Goal: Register for event/course

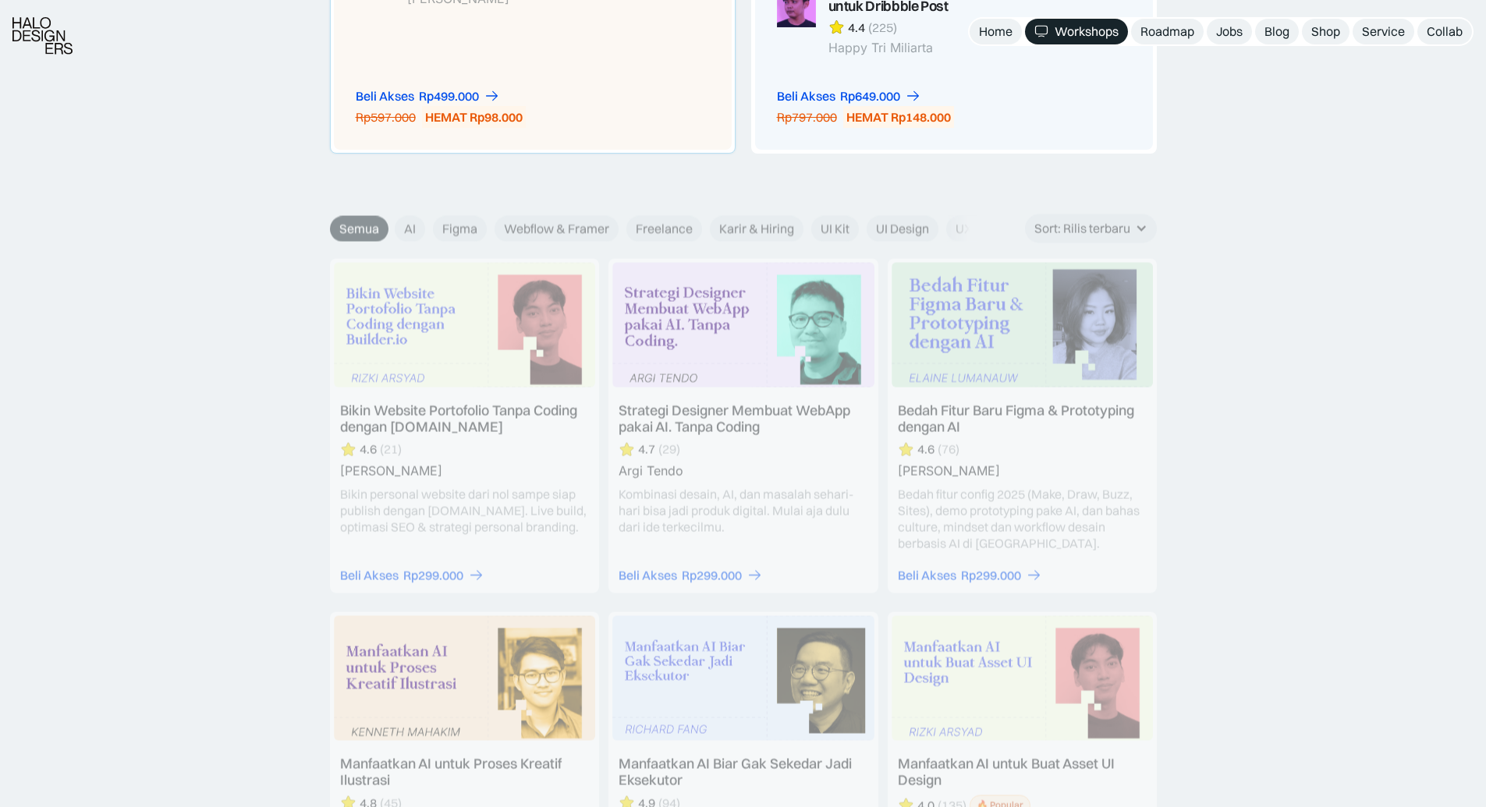
scroll to position [1687, 0]
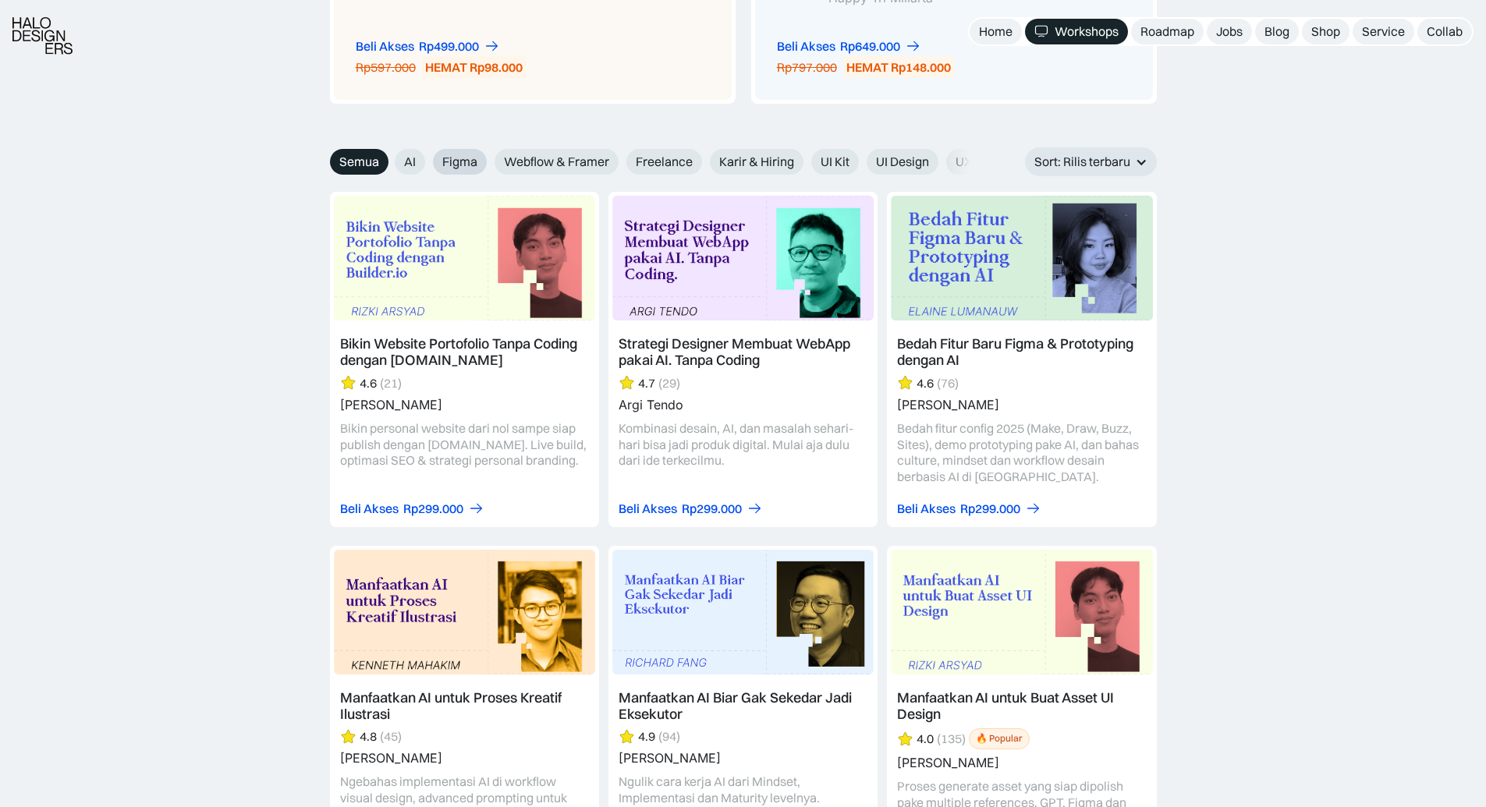
click at [471, 159] on span "Figma" at bounding box center [459, 162] width 35 height 16
click at [428, 159] on input "Figma" at bounding box center [422, 156] width 10 height 10
radio input "true"
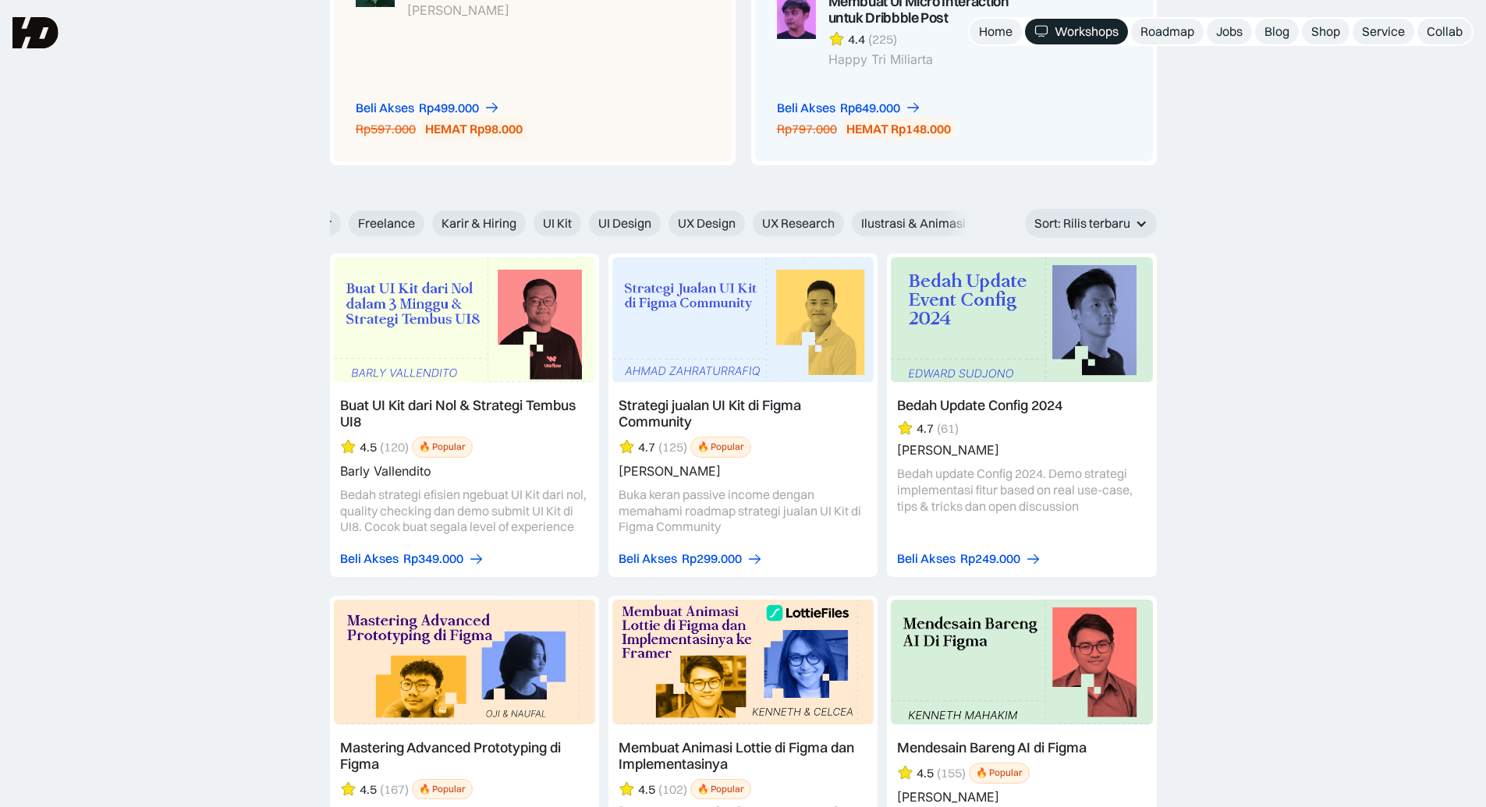
scroll to position [0, 276]
drag, startPoint x: 883, startPoint y: 227, endPoint x: 745, endPoint y: 232, distance: 138.2
click at [745, 232] on div "AI Figma Webflow & Framer Freelance Karir & Hiring UI Kit UI Design UX Design U…" at bounding box center [698, 224] width 1159 height 26
click at [623, 217] on span "UI Design" at bounding box center [626, 223] width 53 height 16
click at [585, 217] on input "UI Design" at bounding box center [580, 218] width 10 height 10
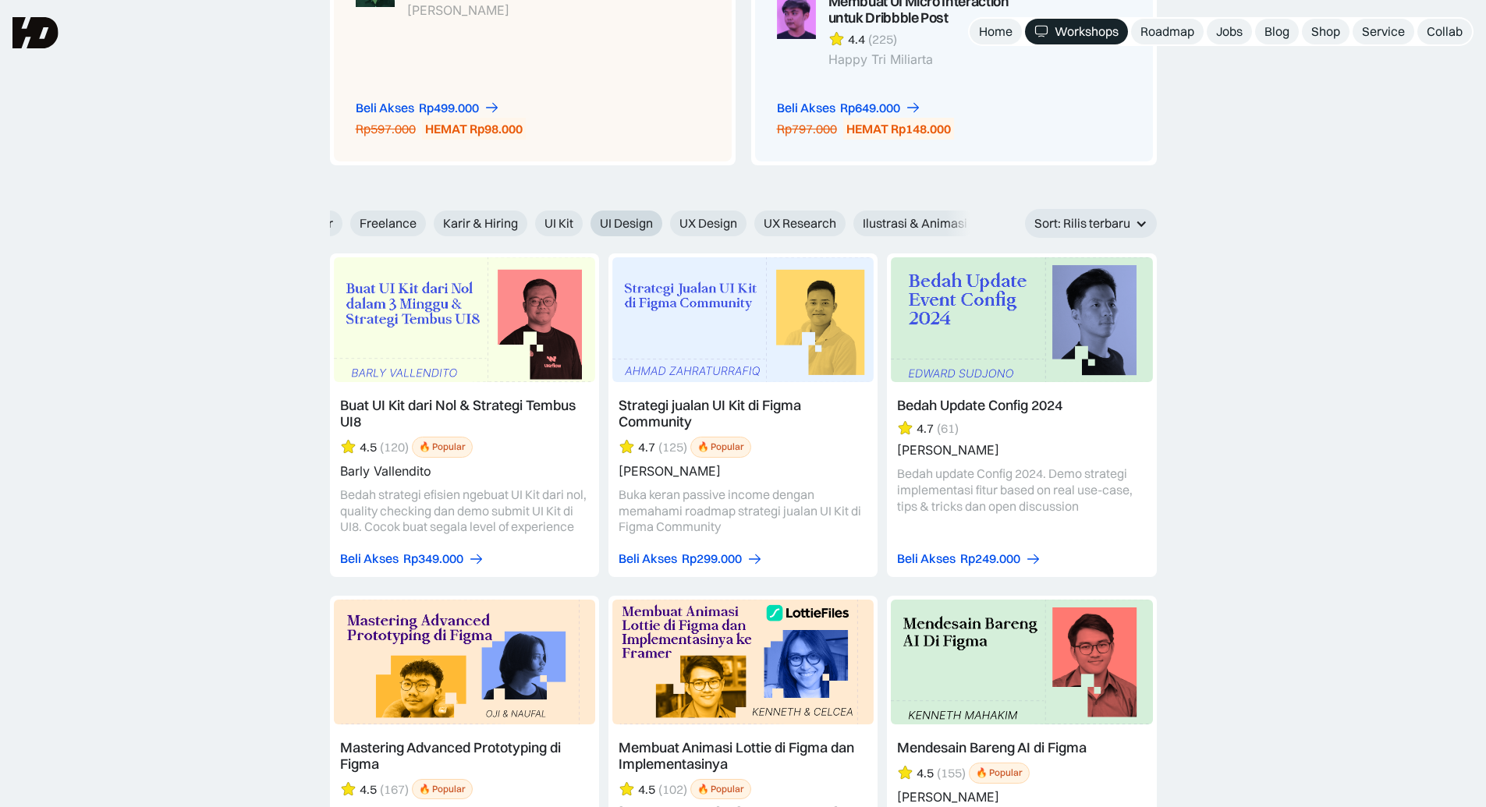
radio input "true"
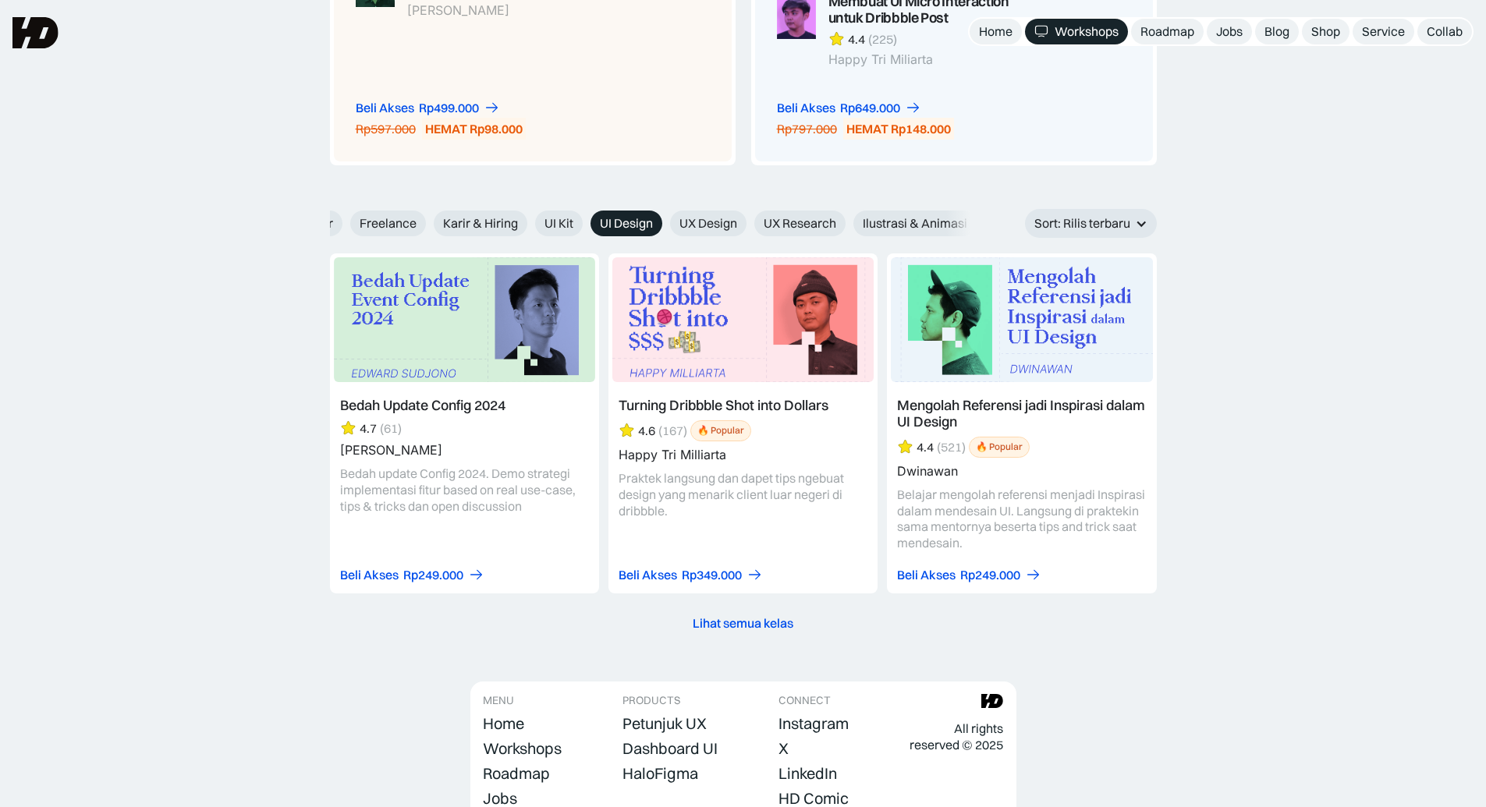
click at [787, 627] on div "Lihat semua kelas" at bounding box center [743, 624] width 101 height 16
click at [758, 627] on div "Lihat semua kelas" at bounding box center [743, 624] width 101 height 16
click at [988, 416] on link at bounding box center [1021, 424] width 269 height 340
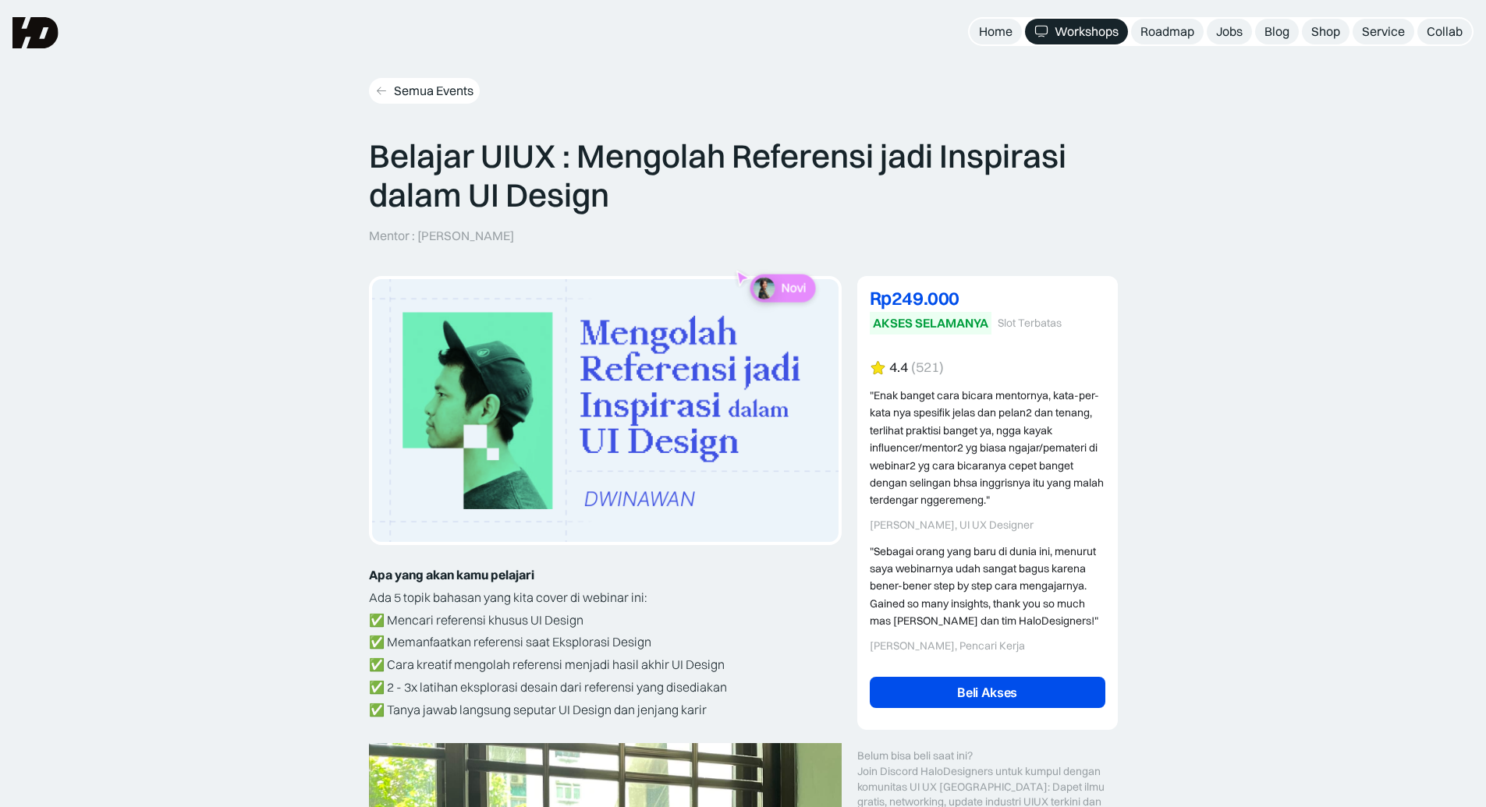
click at [420, 89] on div "Semua Events" at bounding box center [434, 91] width 80 height 16
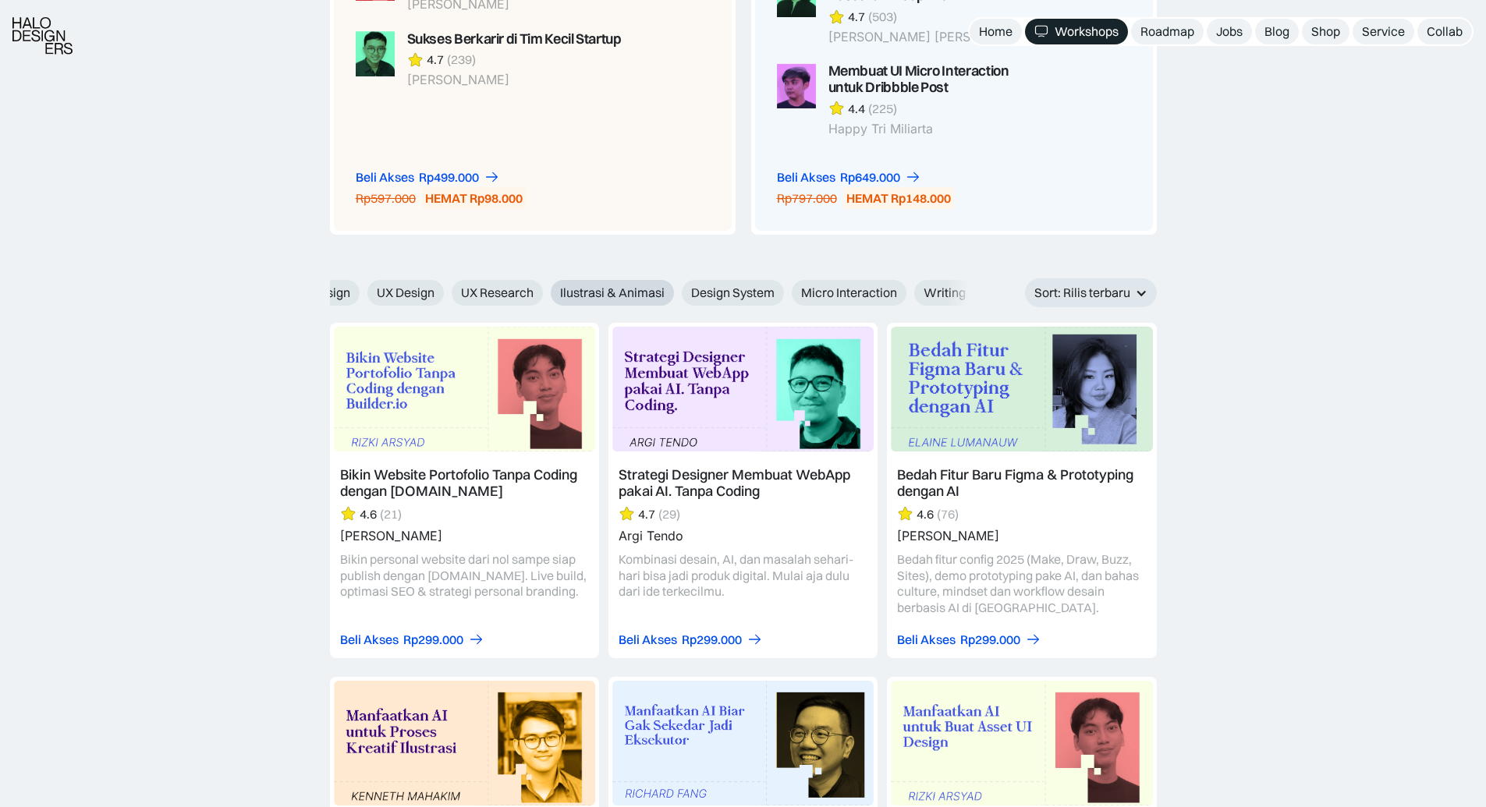
scroll to position [0, 602]
drag, startPoint x: 855, startPoint y: 289, endPoint x: 450, endPoint y: 298, distance: 405.0
click at [450, 298] on div "AI Figma Webflow & Framer Freelance Karir & Hiring UI Kit UI Design UX Design U…" at bounding box center [372, 293] width 1159 height 26
drag, startPoint x: 729, startPoint y: 289, endPoint x: 1216, endPoint y: 302, distance: 487.0
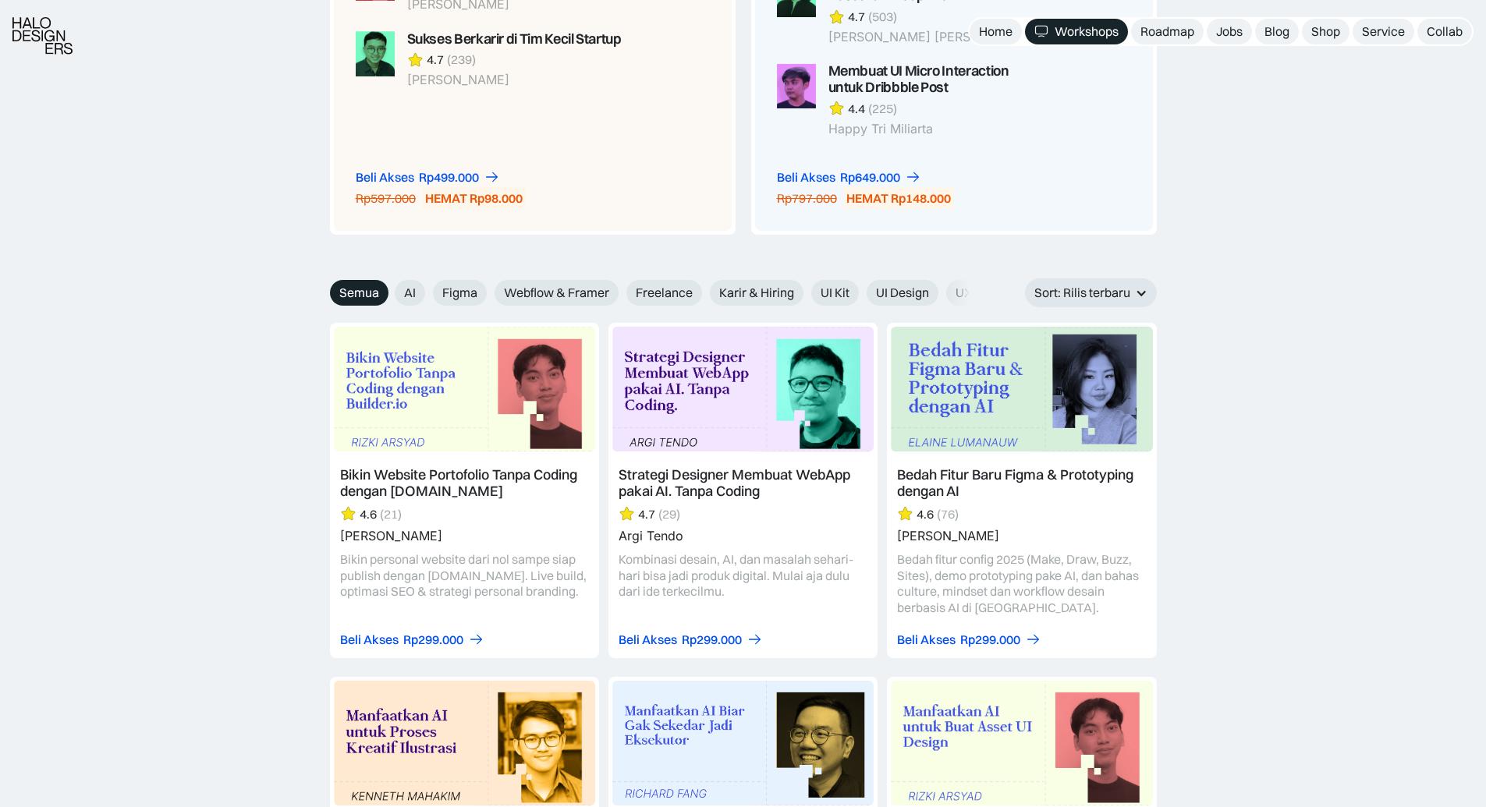
click at [437, 296] on label "Figma" at bounding box center [460, 293] width 54 height 26
click at [428, 293] on input "Figma" at bounding box center [422, 287] width 10 height 10
radio input "true"
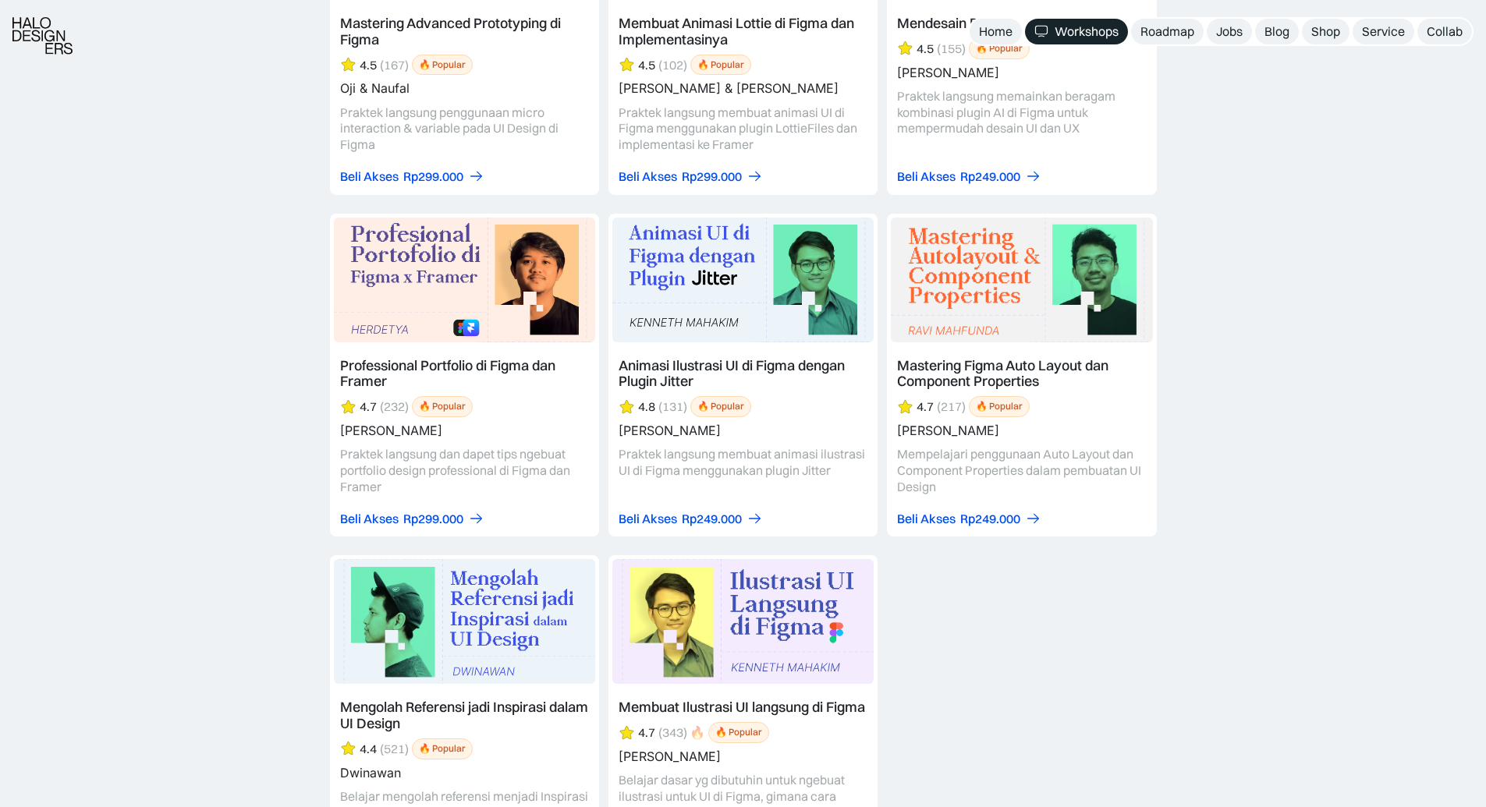
scroll to position [2522, 0]
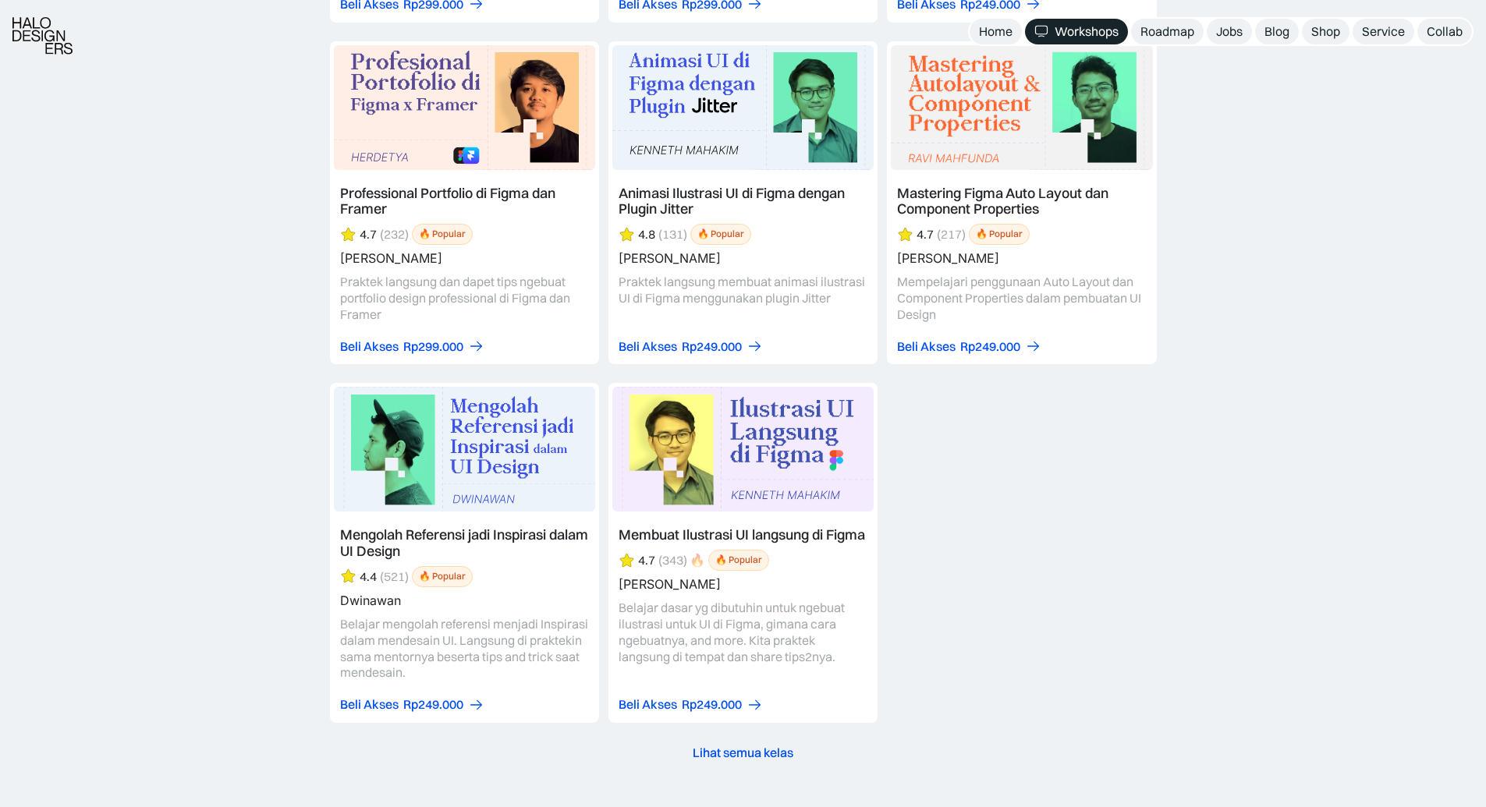
click at [744, 756] on div "Lihat semua kelas" at bounding box center [743, 753] width 101 height 16
click at [759, 747] on div "Lihat semua kelas" at bounding box center [743, 753] width 101 height 16
click at [1014, 531] on div "Buat UI Kit dari Nol & Strategi Tembus UI8 4.5 (120) 🔥 Popular [PERSON_NAME] st…" at bounding box center [743, 39] width 827 height 1367
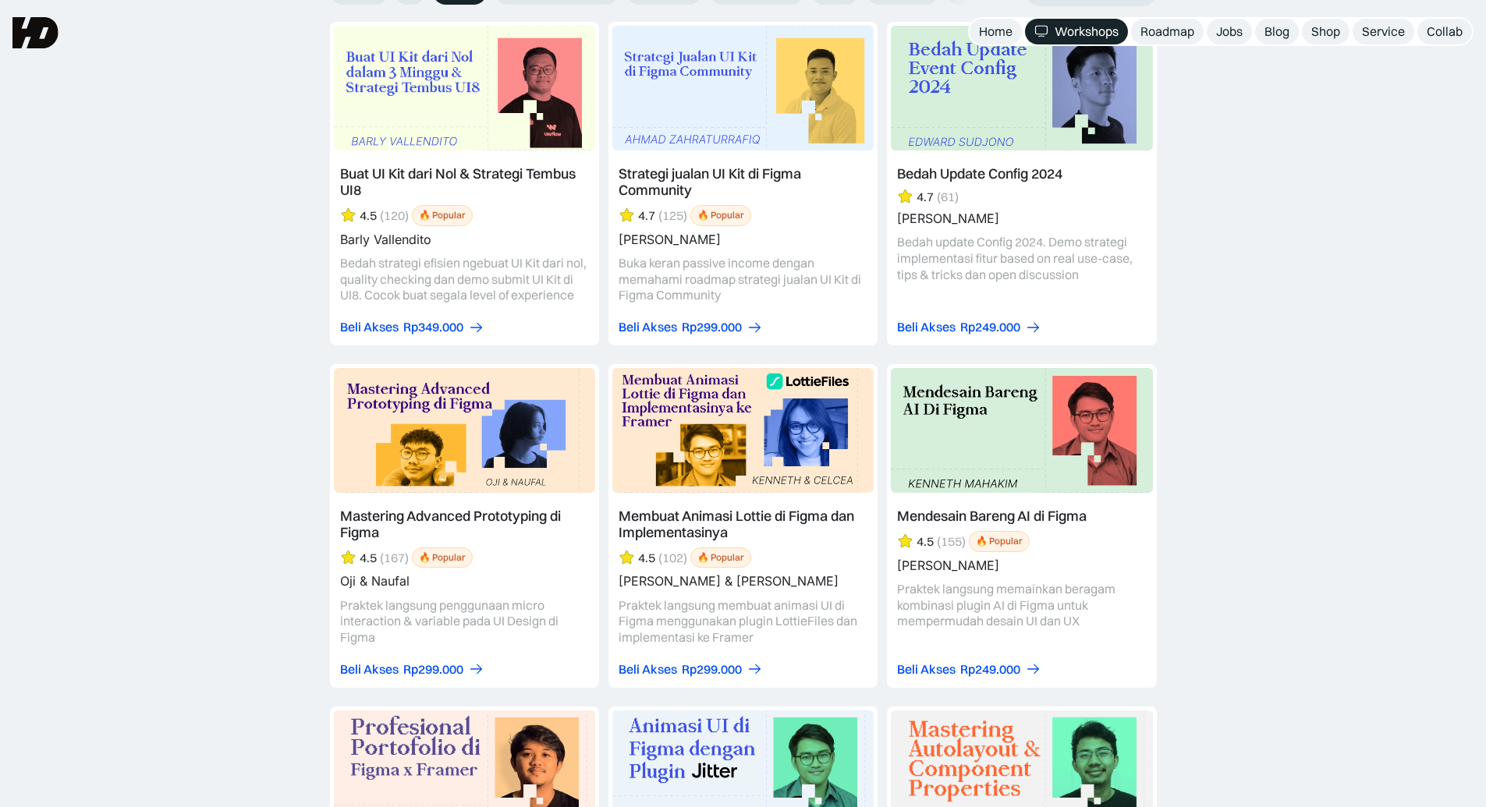
scroll to position [1840, 0]
